Goal: Task Accomplishment & Management: Use online tool/utility

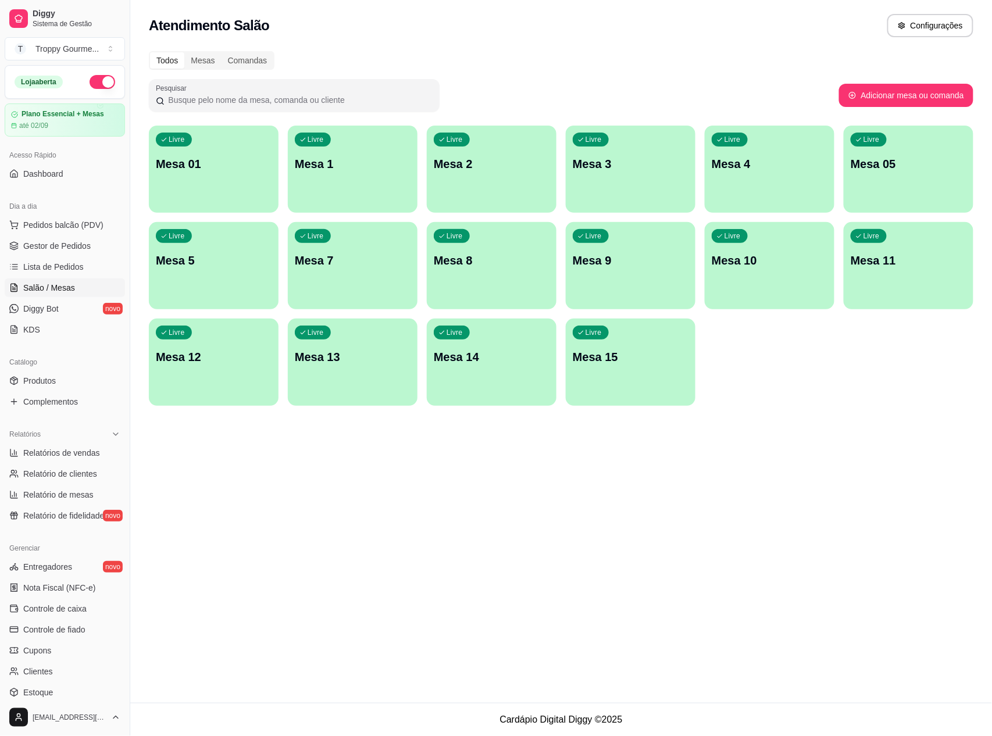
click at [38, 289] on span "Salão / Mesas" at bounding box center [49, 288] width 52 height 12
click at [240, 191] on div "Livre Mesa 01" at bounding box center [214, 162] width 130 height 73
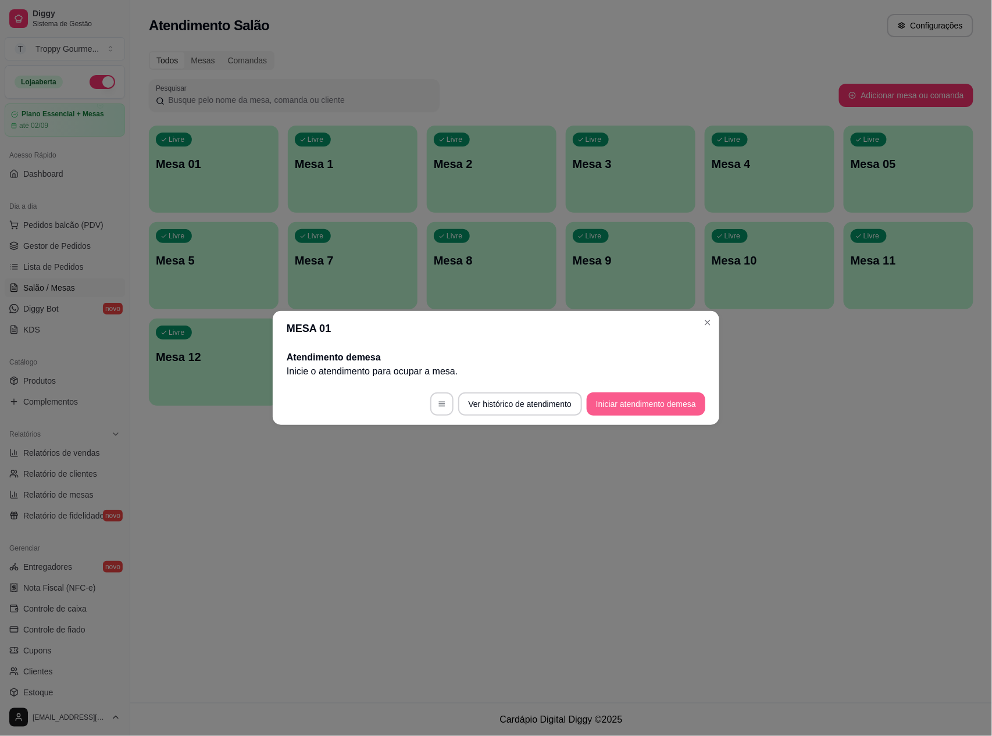
click at [643, 398] on button "Iniciar atendimento de mesa" at bounding box center [646, 404] width 119 height 23
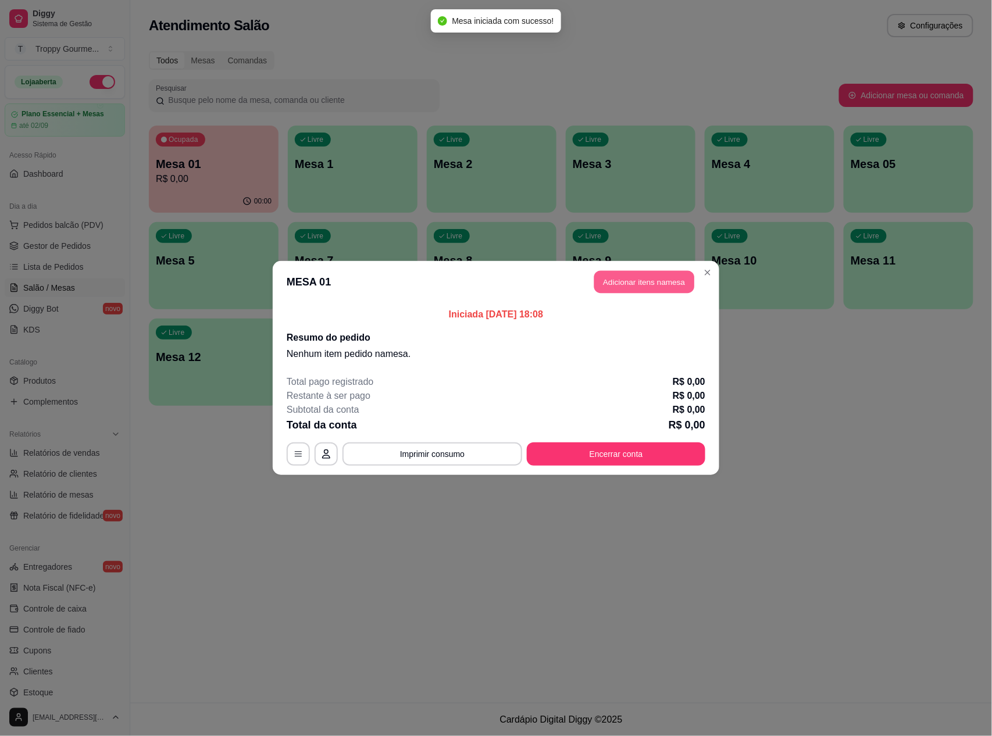
click at [652, 284] on button "Adicionar itens na mesa" at bounding box center [644, 282] width 100 height 23
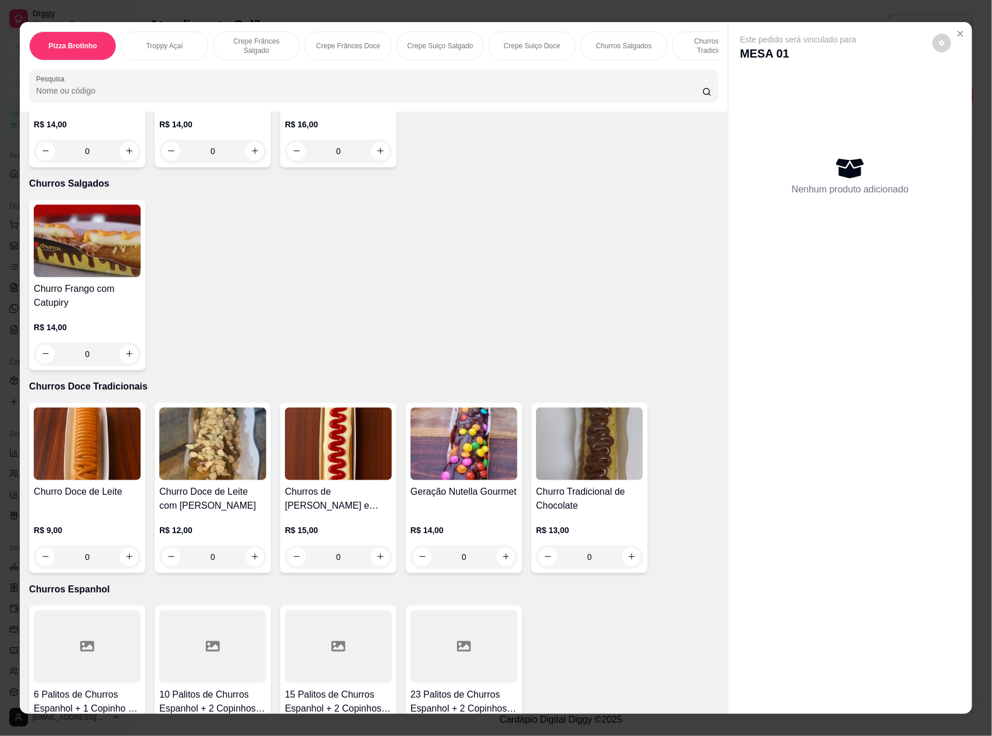
scroll to position [1629, 0]
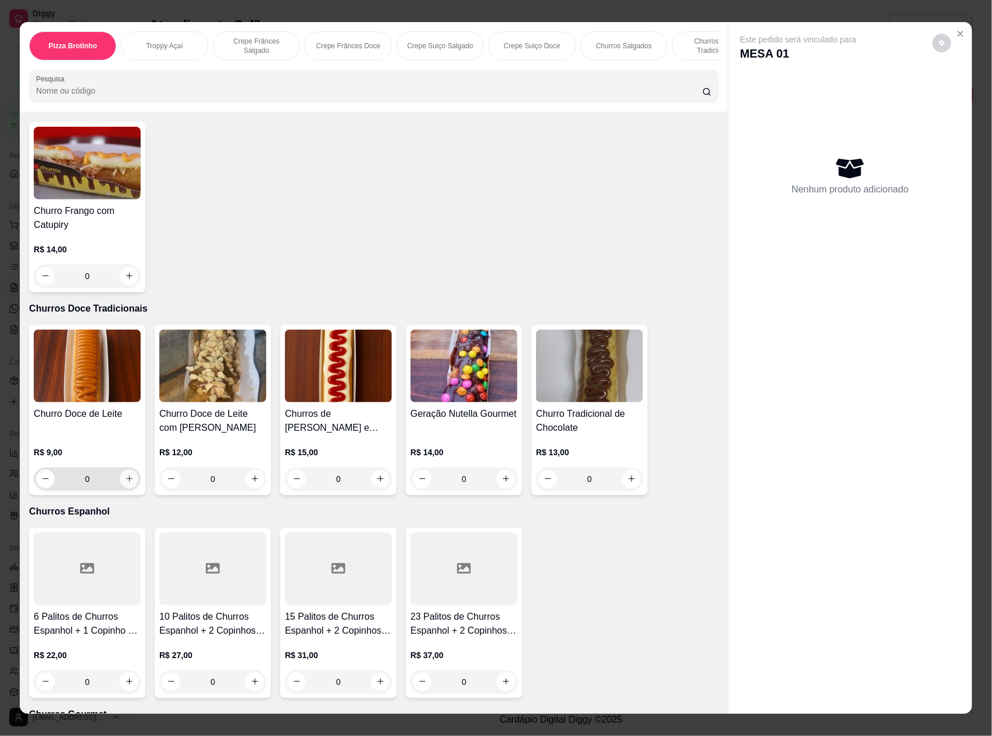
click at [126, 476] on icon "increase-product-quantity" at bounding box center [129, 479] width 6 height 6
type input "1"
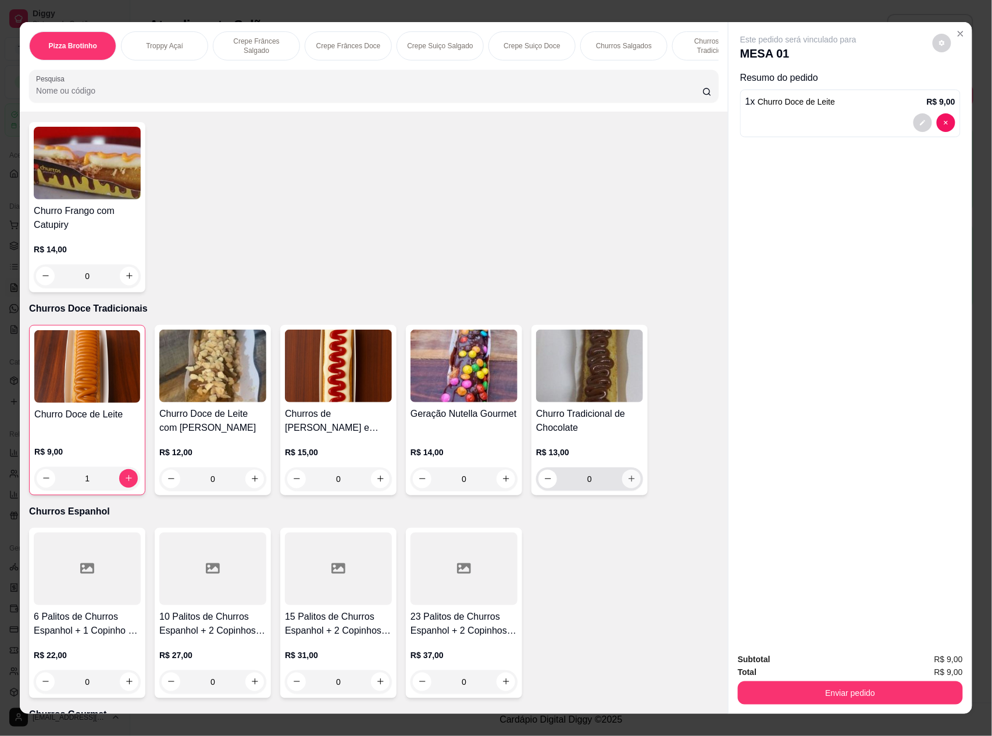
click at [628, 475] on icon "increase-product-quantity" at bounding box center [632, 479] width 9 height 9
type input "1"
type input "0"
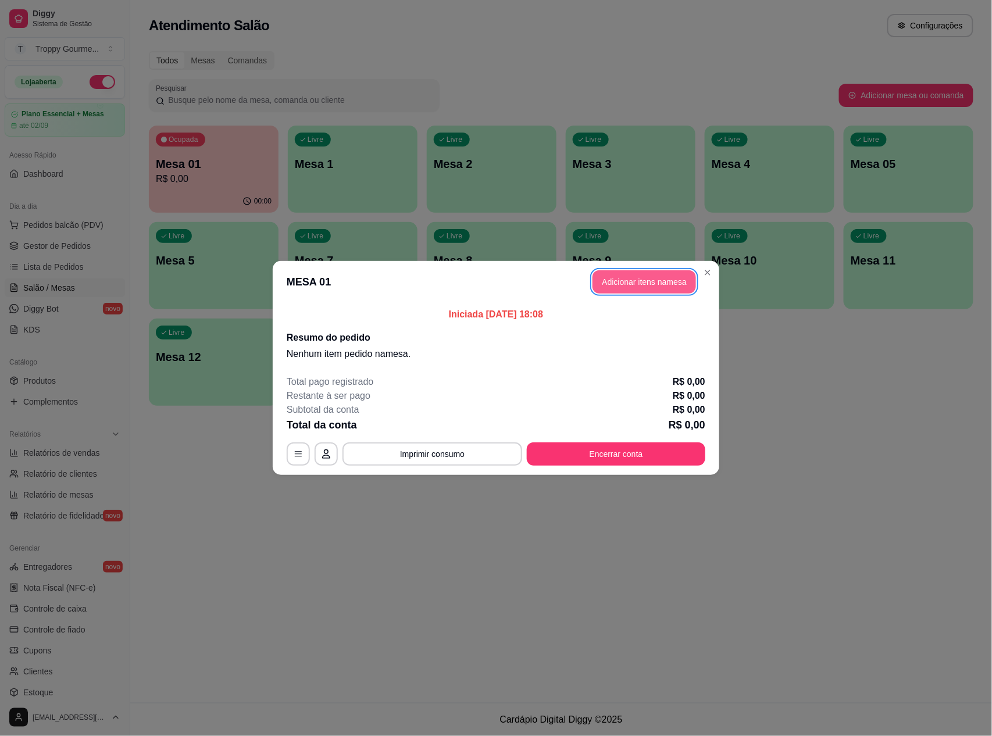
click at [629, 277] on button "Adicionar itens na mesa" at bounding box center [645, 281] width 104 height 23
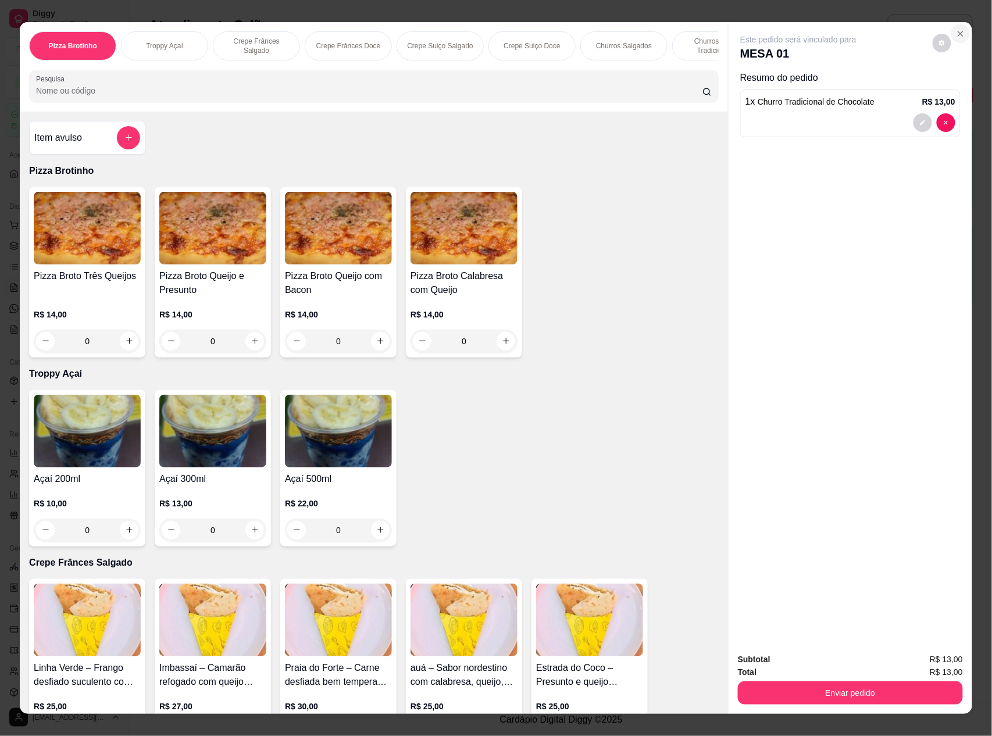
click at [956, 30] on icon "Close" at bounding box center [960, 33] width 9 height 9
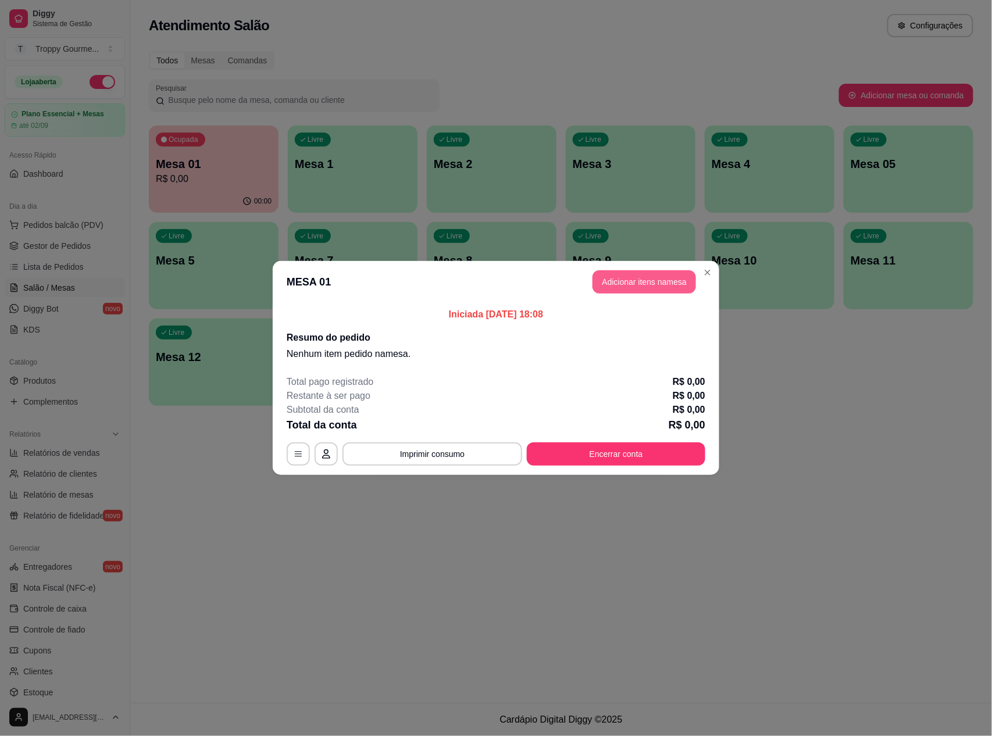
click at [638, 282] on button "Adicionar itens na mesa" at bounding box center [645, 281] width 104 height 23
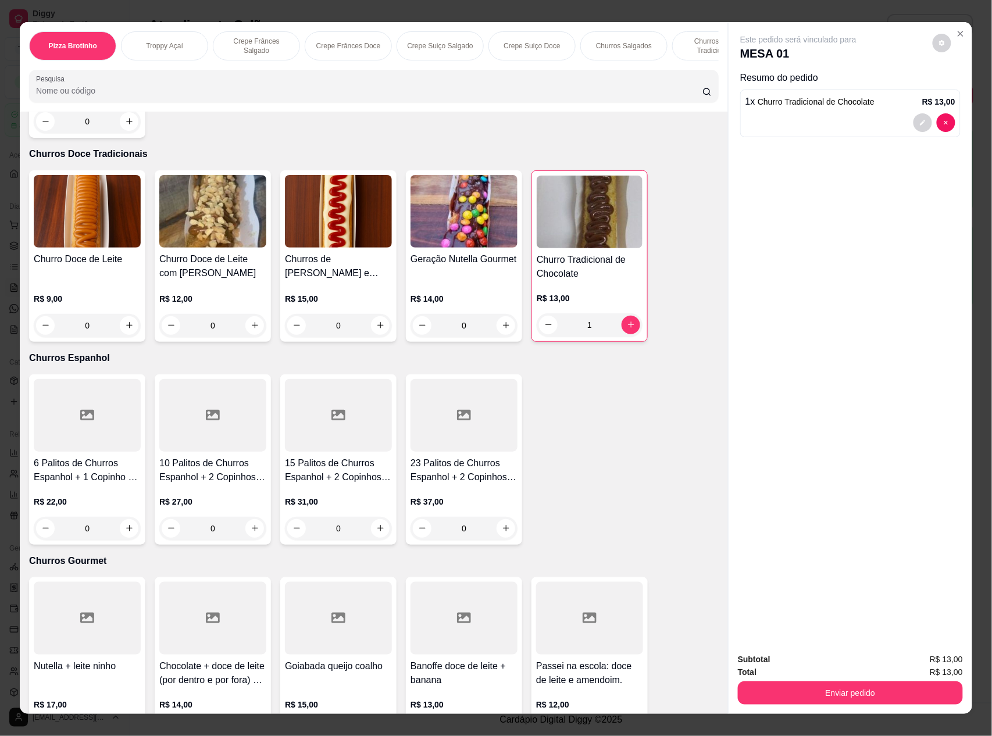
scroll to position [1706, 0]
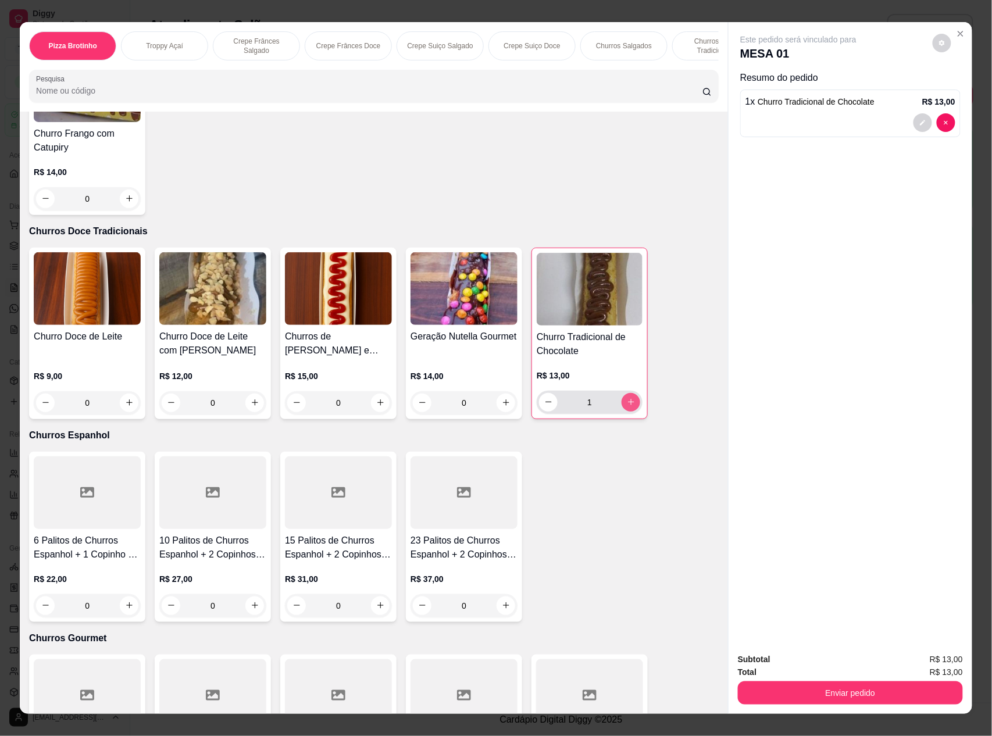
click at [628, 400] on icon "increase-product-quantity" at bounding box center [631, 403] width 6 height 6
click at [544, 404] on icon "decrease-product-quantity" at bounding box center [548, 402] width 9 height 9
type input "1"
click at [503, 401] on icon "increase-product-quantity" at bounding box center [506, 403] width 6 height 6
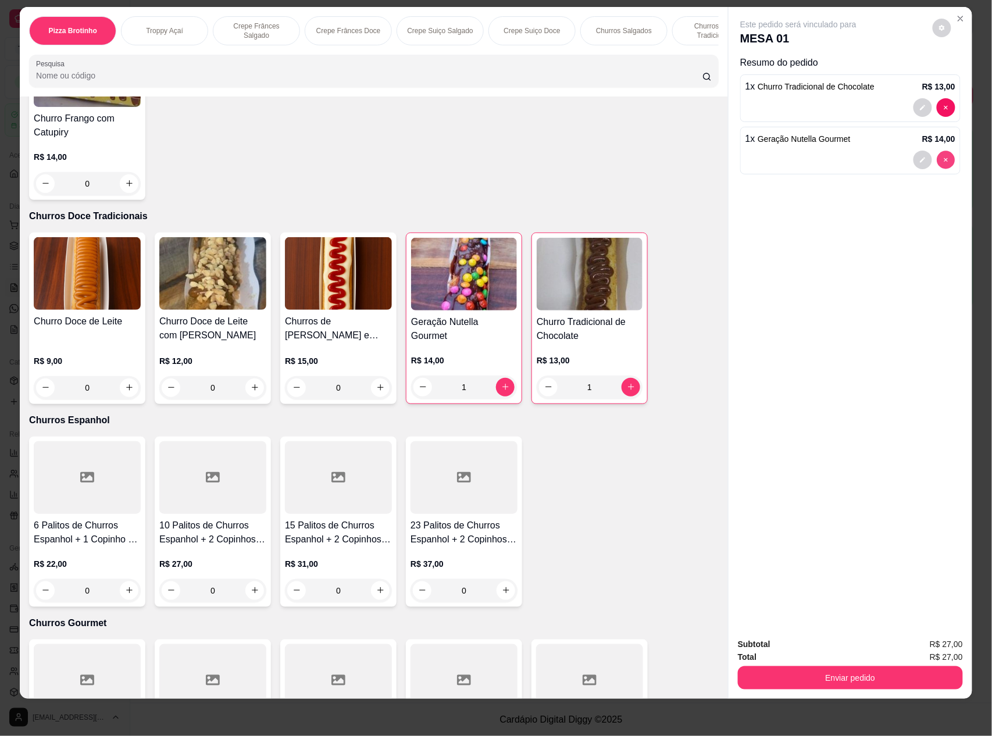
type input "0"
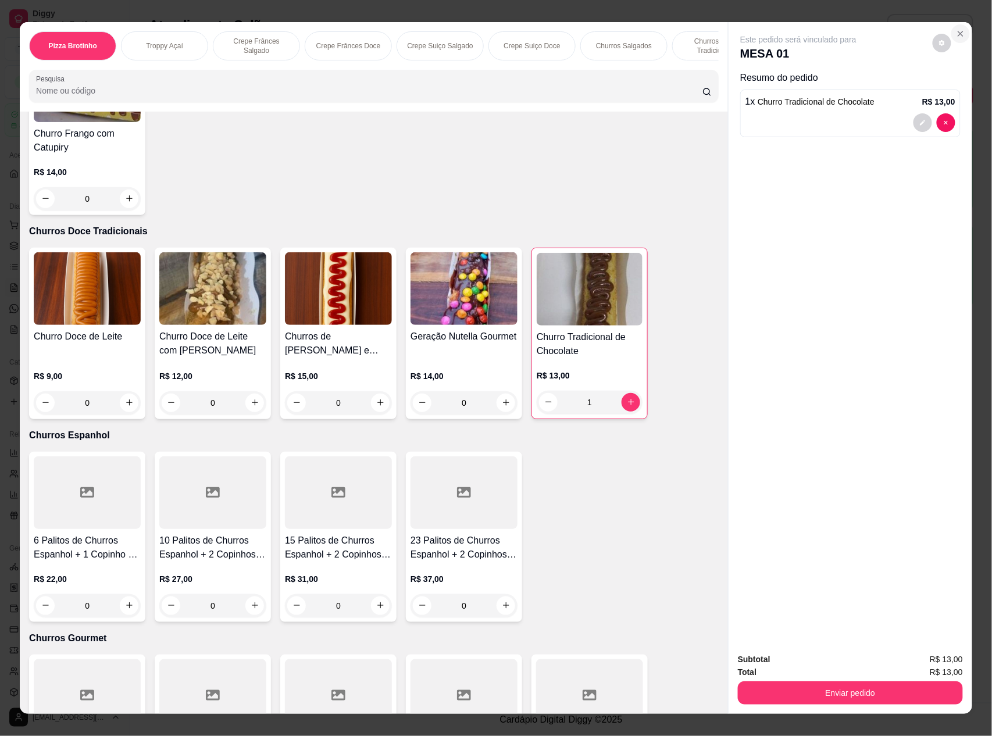
click at [959, 31] on icon "Close" at bounding box center [960, 33] width 9 height 9
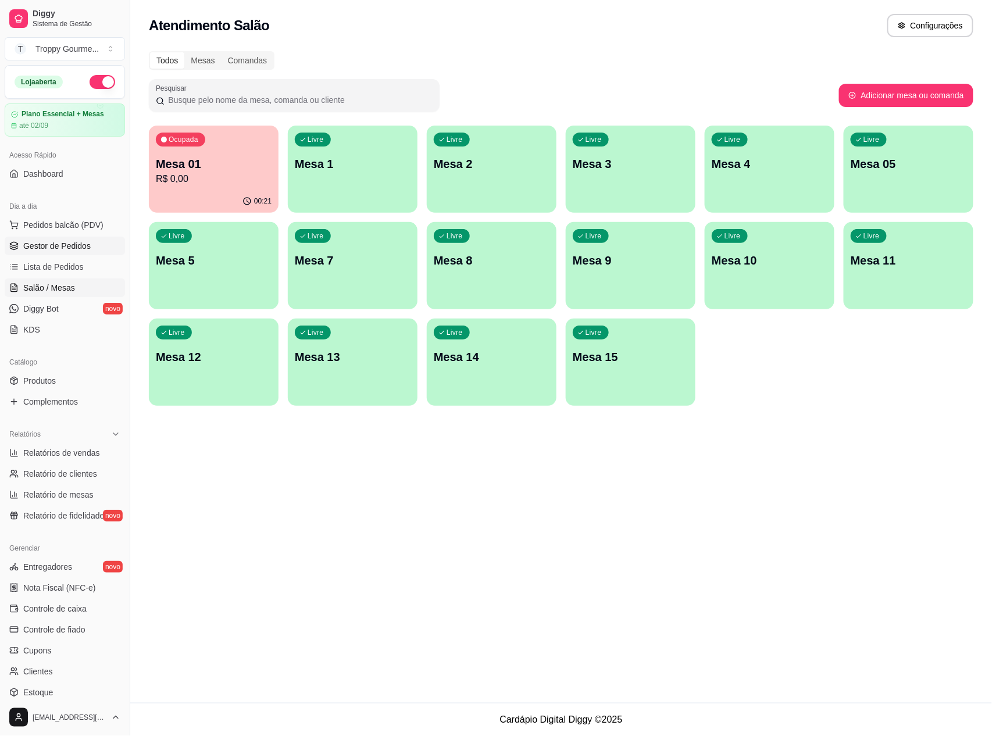
click at [51, 245] on span "Gestor de Pedidos" at bounding box center [56, 246] width 67 height 12
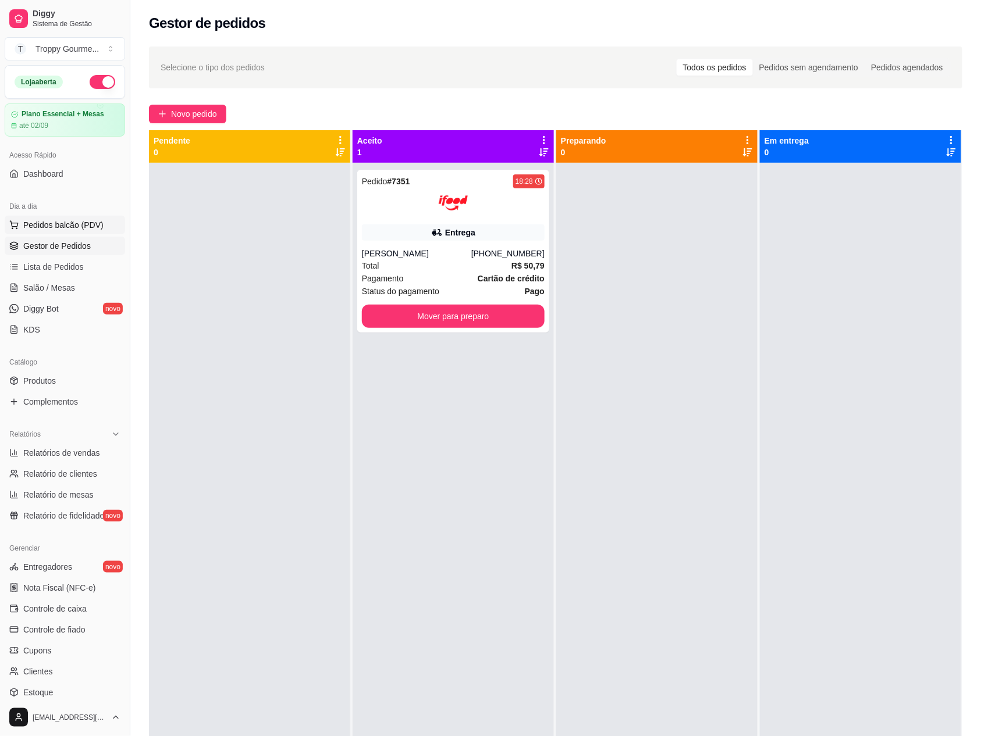
click at [58, 224] on span "Pedidos balcão (PDV)" at bounding box center [63, 225] width 80 height 12
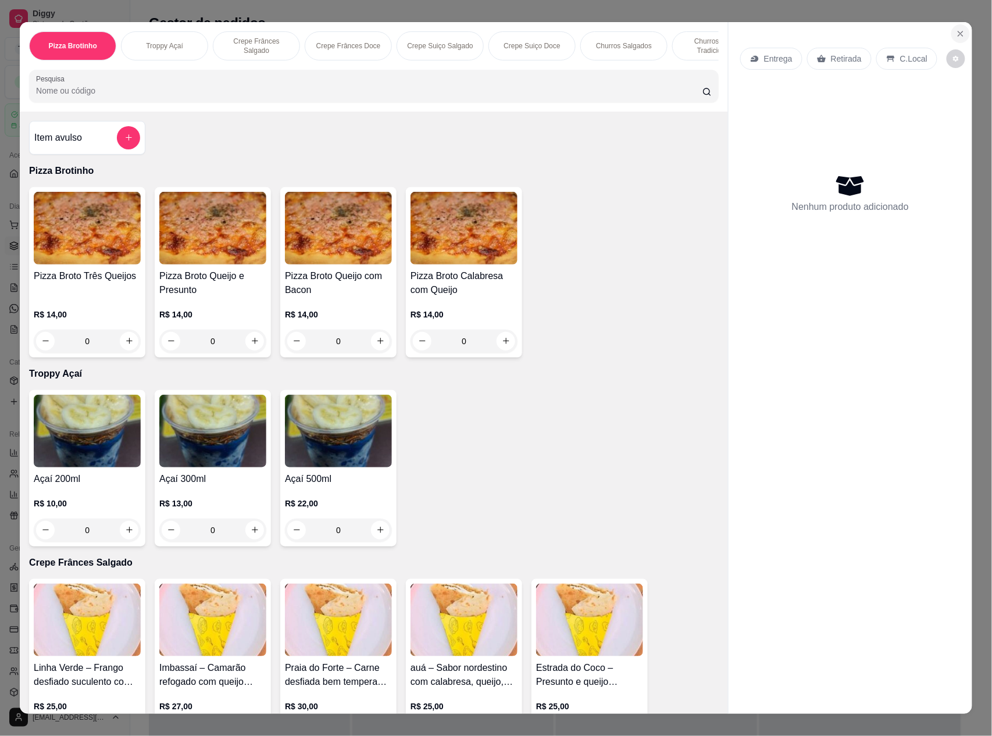
click at [956, 29] on icon "Close" at bounding box center [960, 33] width 9 height 9
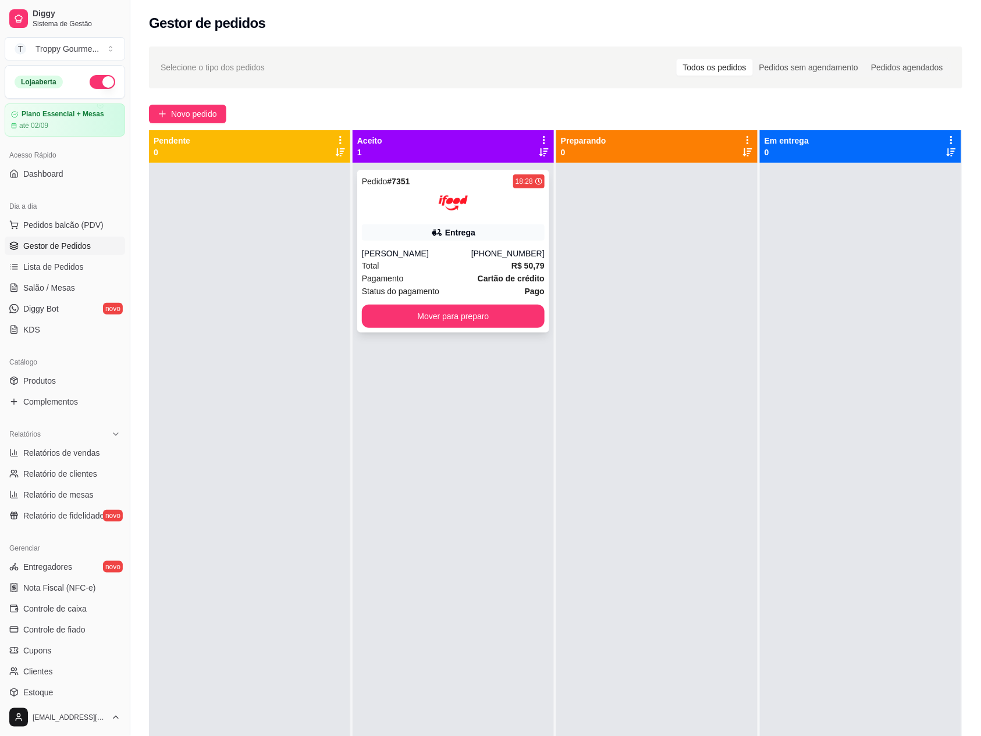
click at [500, 217] on div at bounding box center [453, 202] width 183 height 29
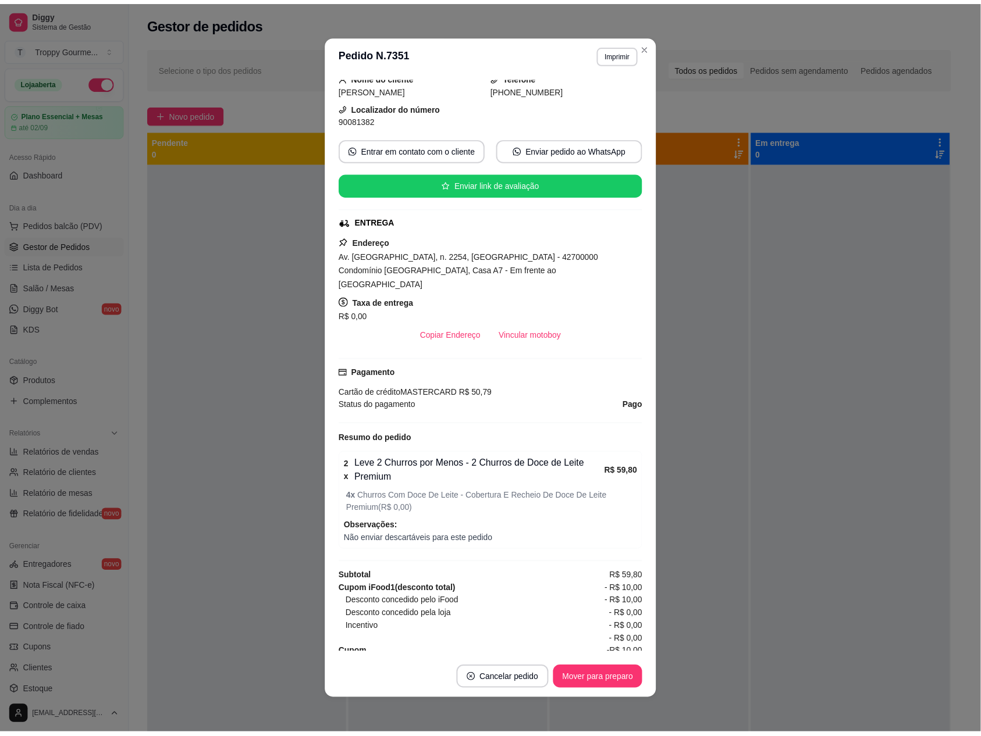
scroll to position [87, 0]
